Goal: Transaction & Acquisition: Purchase product/service

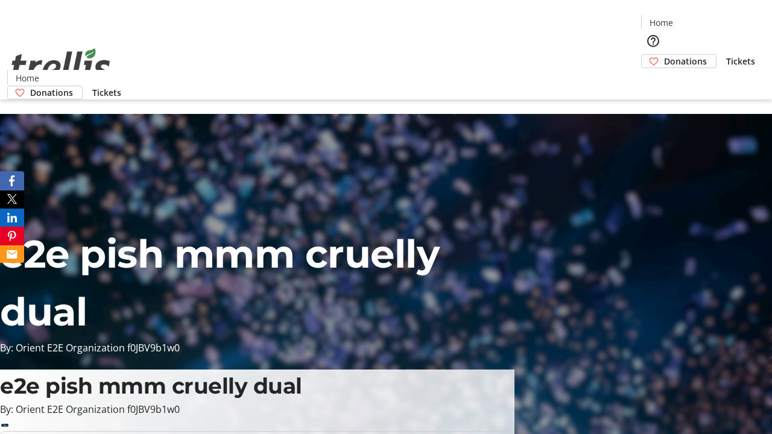
click at [664, 55] on span "Donations" at bounding box center [685, 61] width 43 height 13
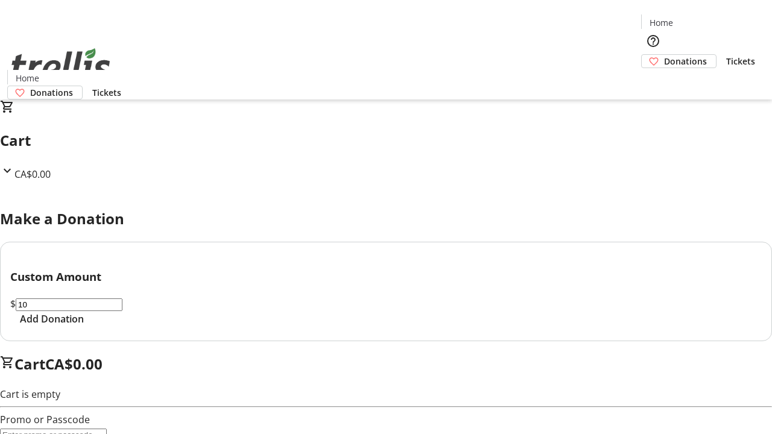
click at [84, 326] on span "Add Donation" at bounding box center [52, 319] width 64 height 14
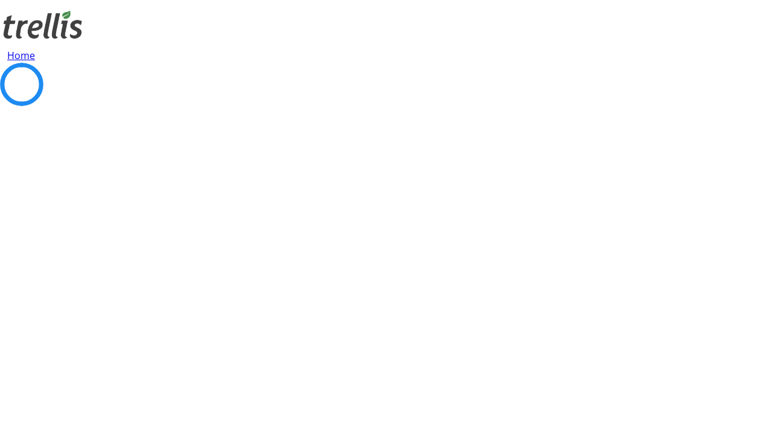
select select "CA"
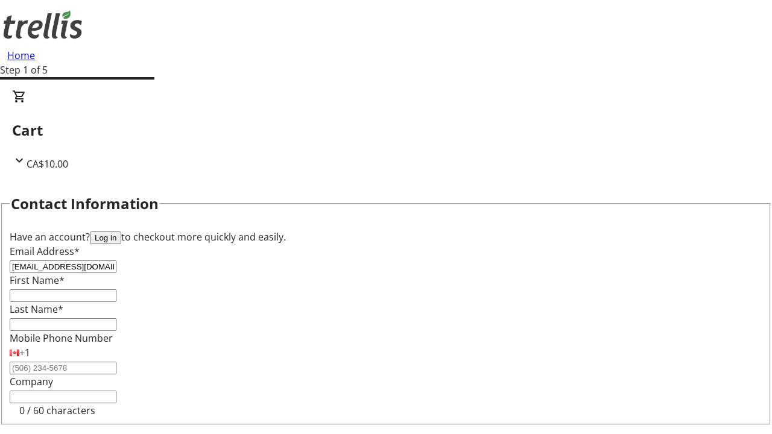
type input "[EMAIL_ADDRESS][DOMAIN_NAME]"
type input "Abbigail"
type input "Upton"
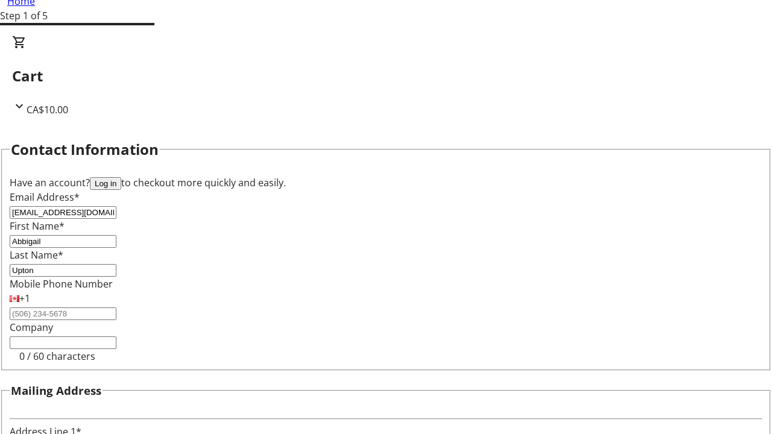
type input "[STREET_ADDRESS][PERSON_NAME]"
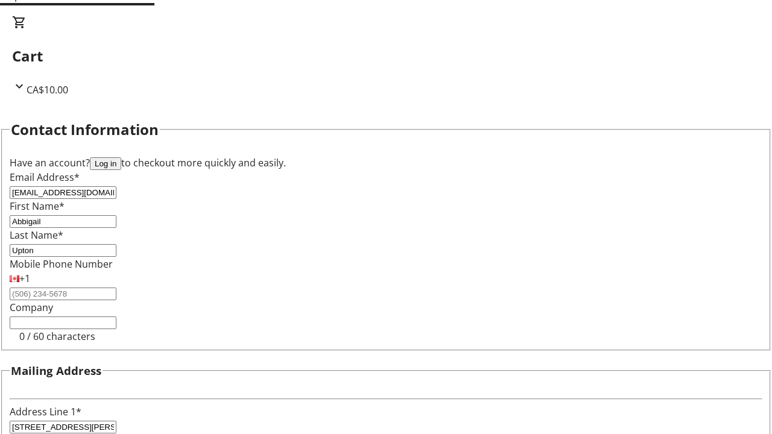
type input "Kelowna"
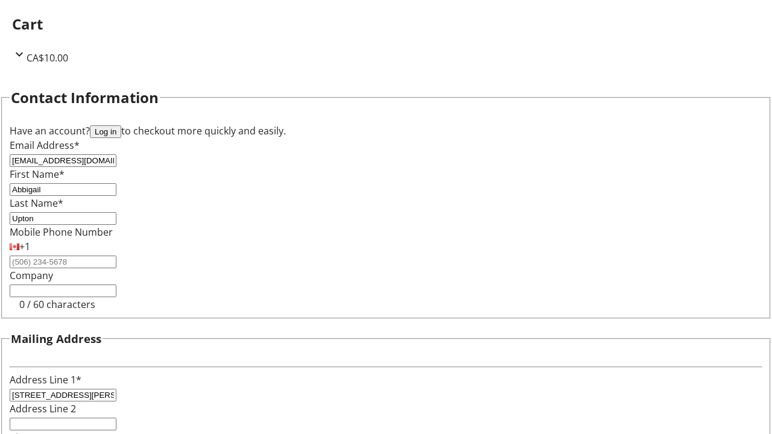
select select "BC"
type input "Kelowna"
type input "V1Y 0C2"
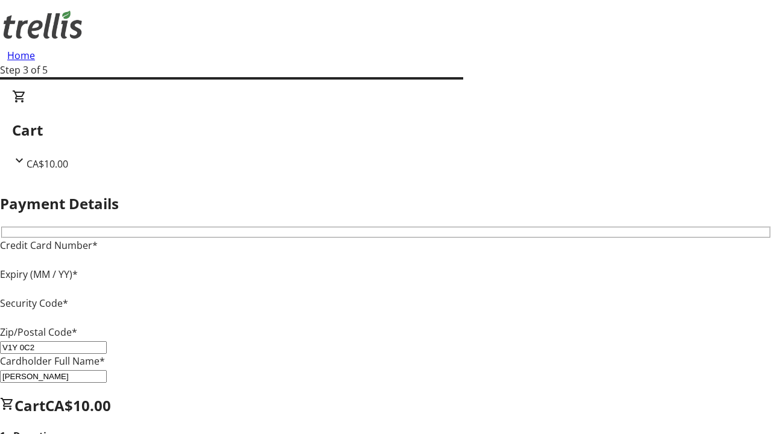
type input "V1Y 0C2"
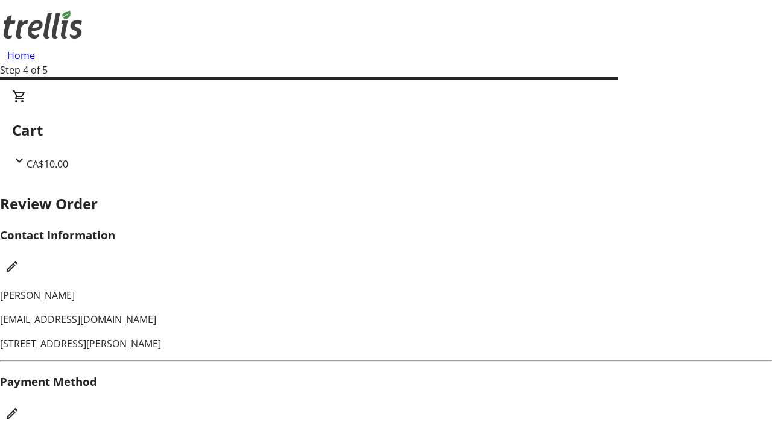
checkbox input "false"
